Goal: Go to known website: Access a specific website the user already knows

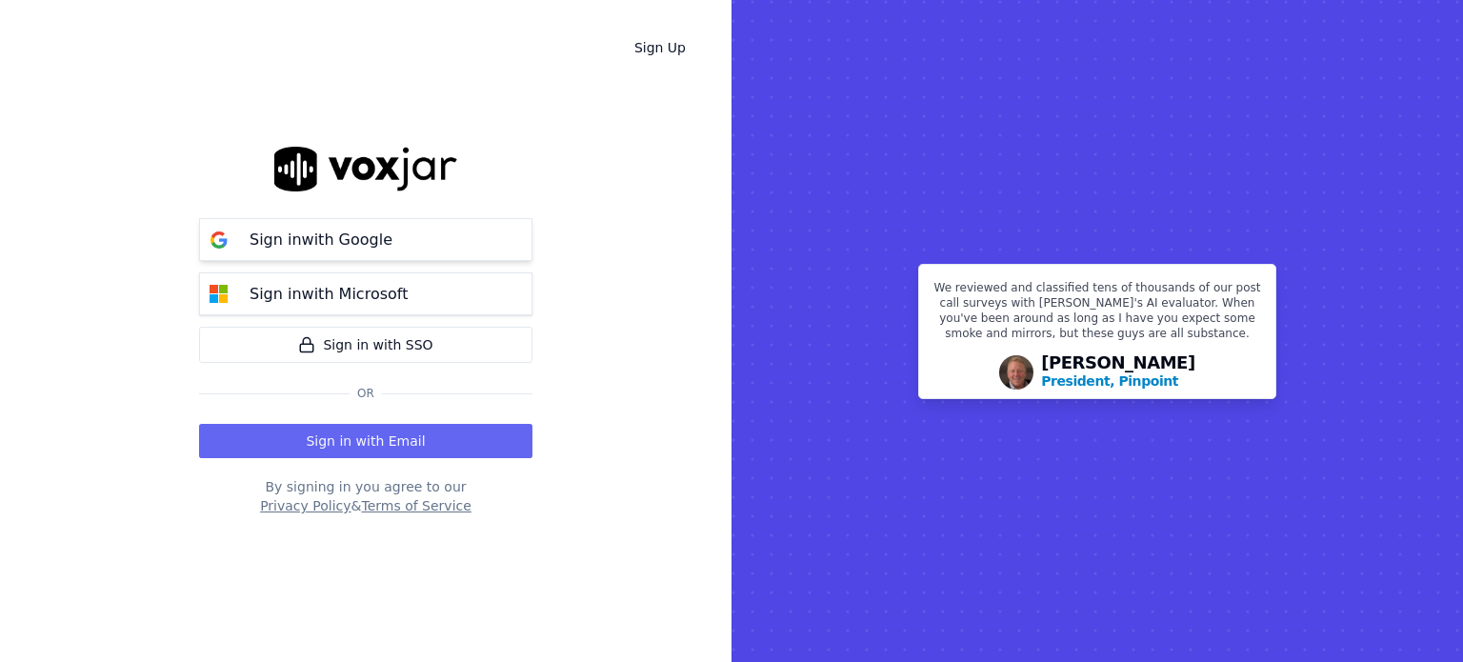
click at [313, 227] on button "Sign in with Google" at bounding box center [365, 239] width 333 height 43
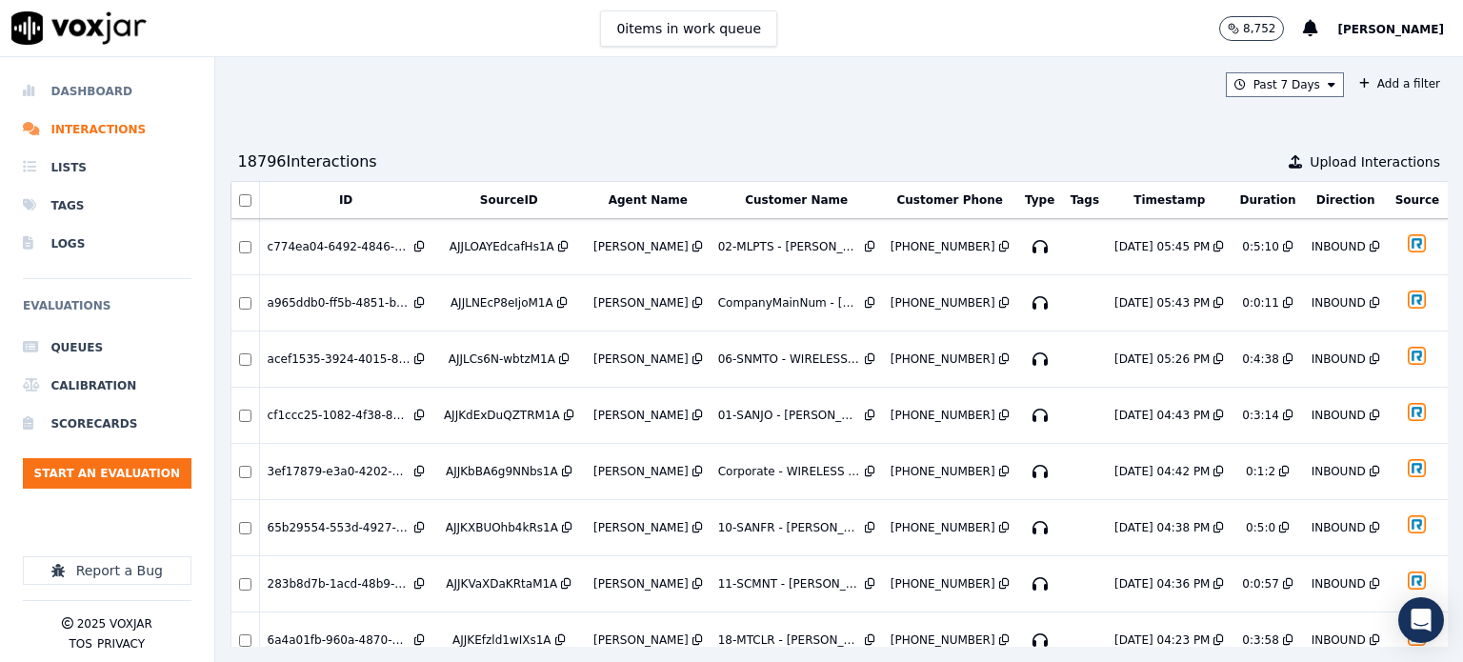
click at [99, 93] on li "Dashboard" at bounding box center [107, 91] width 169 height 38
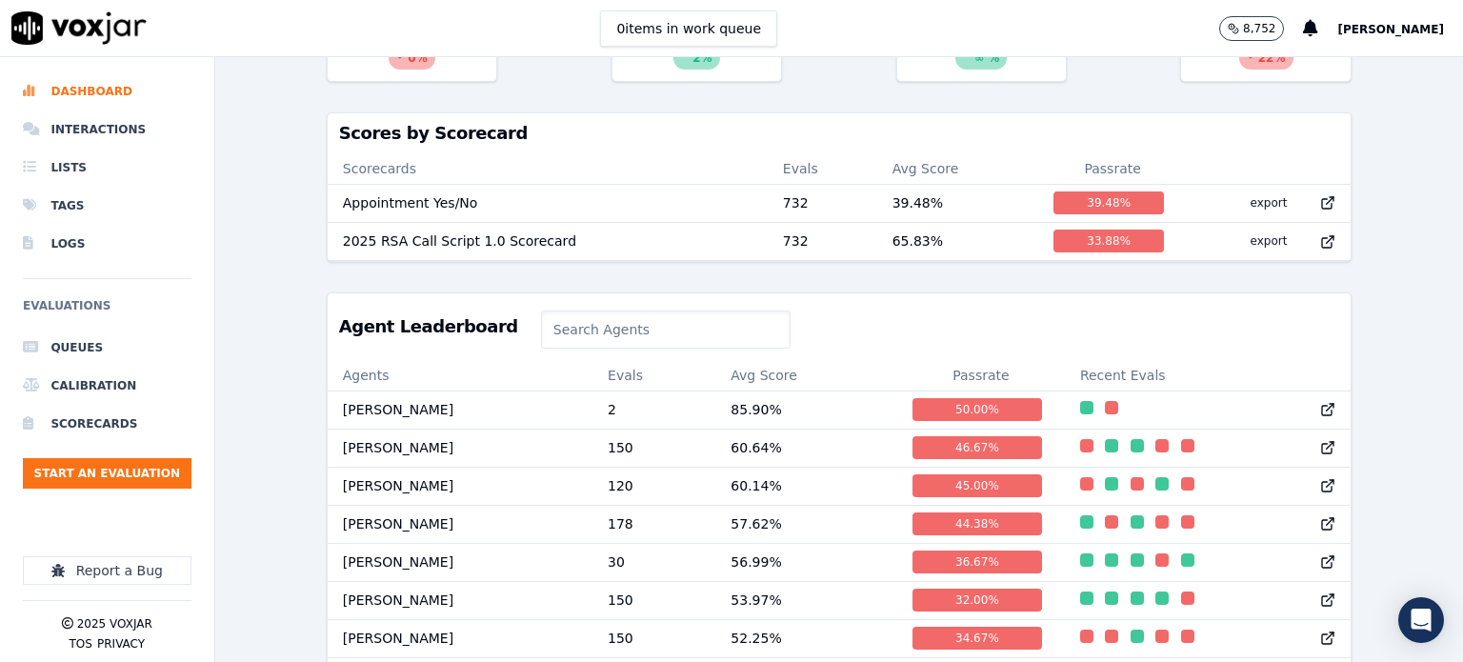
scroll to position [596, 0]
